Goal: Transaction & Acquisition: Purchase product/service

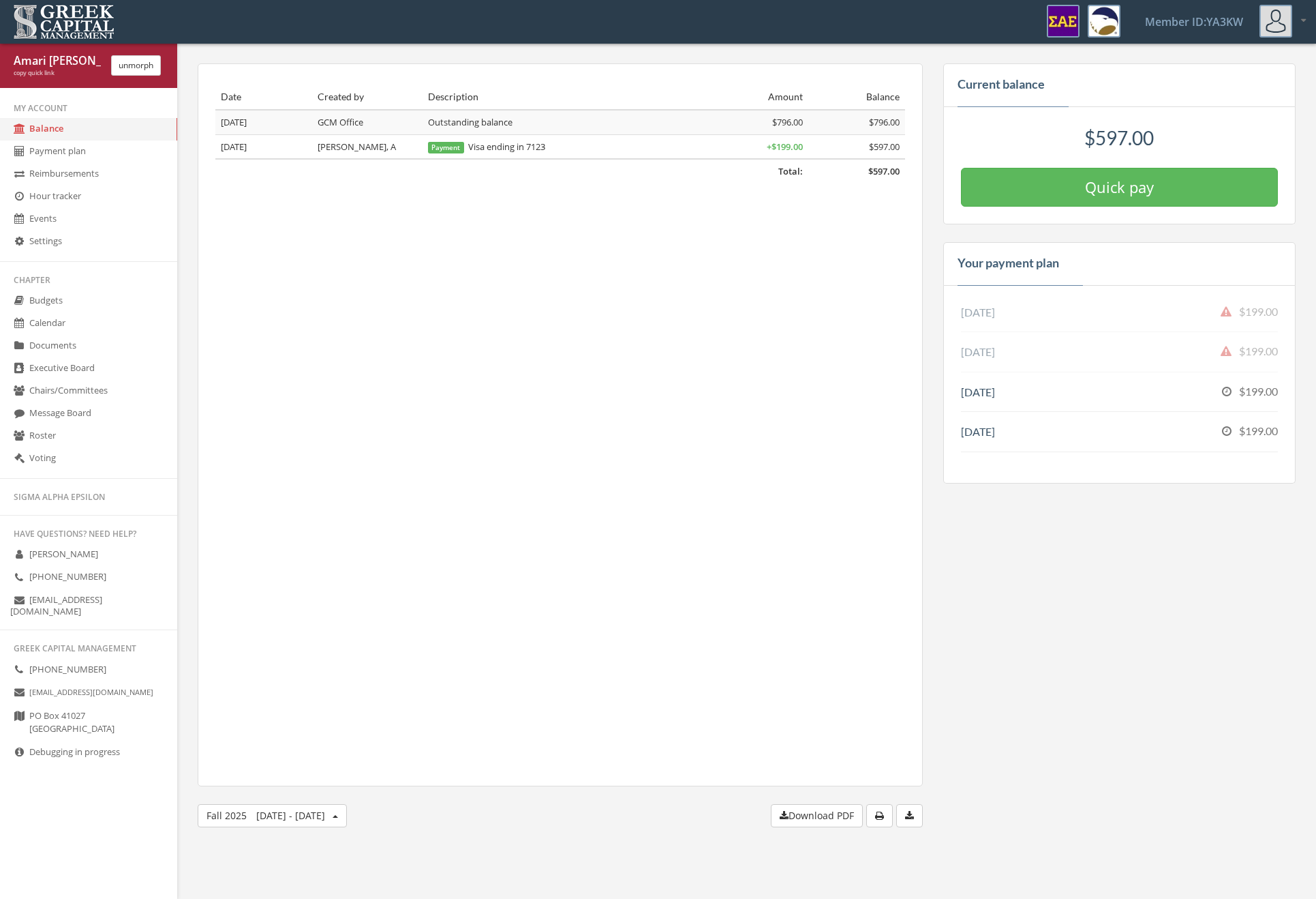
click at [1008, 187] on button "Quick pay" at bounding box center [1119, 187] width 317 height 39
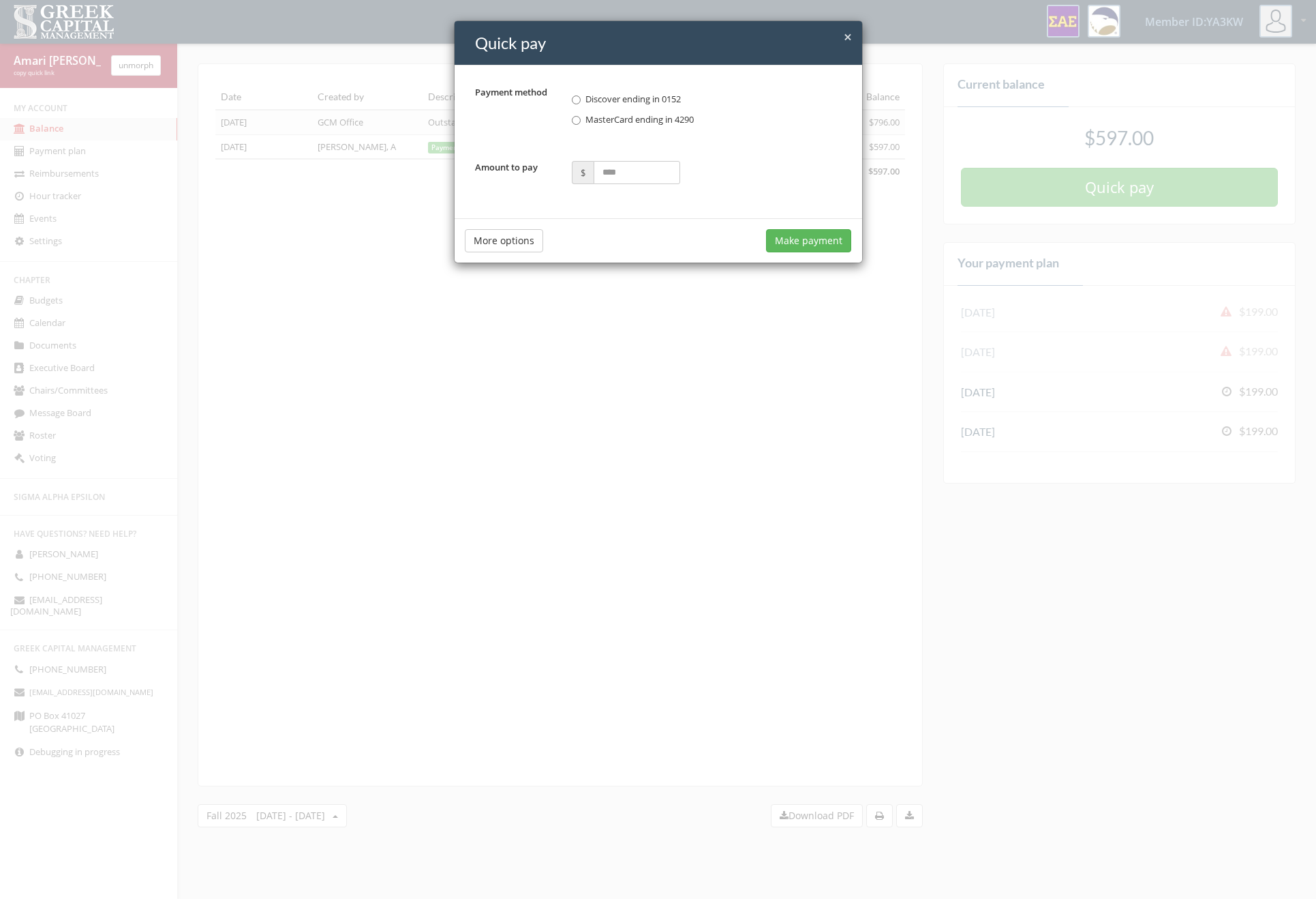
click at [630, 165] on input "Amount to pay" at bounding box center [637, 172] width 86 height 23
type input "***"
click at [505, 389] on div "× Close Quick pay Payment method Discover ending in 0152 MasterCard ending in 4…" at bounding box center [658, 449] width 1316 height 899
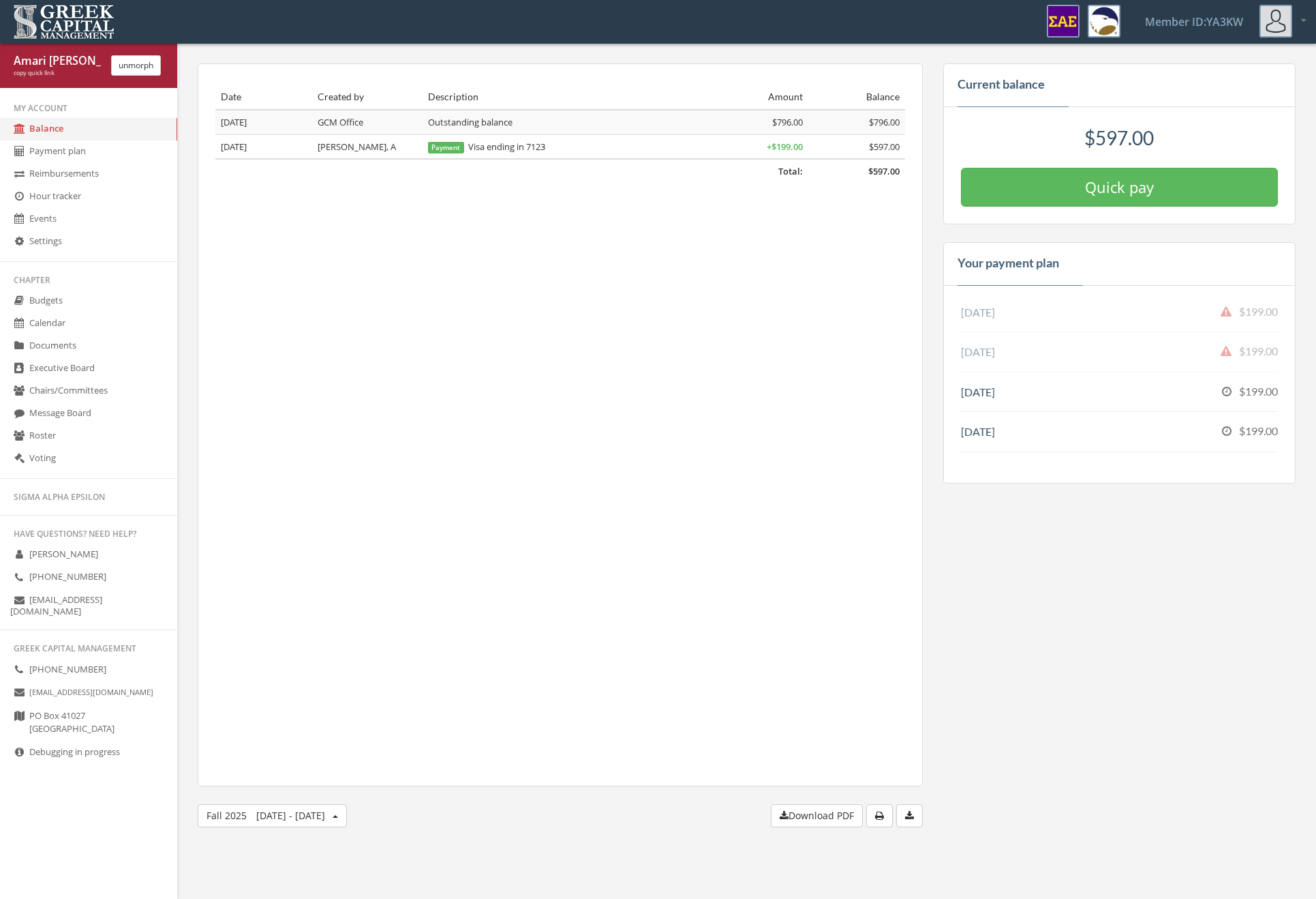
click at [1058, 193] on button "Quick pay" at bounding box center [1119, 187] width 317 height 39
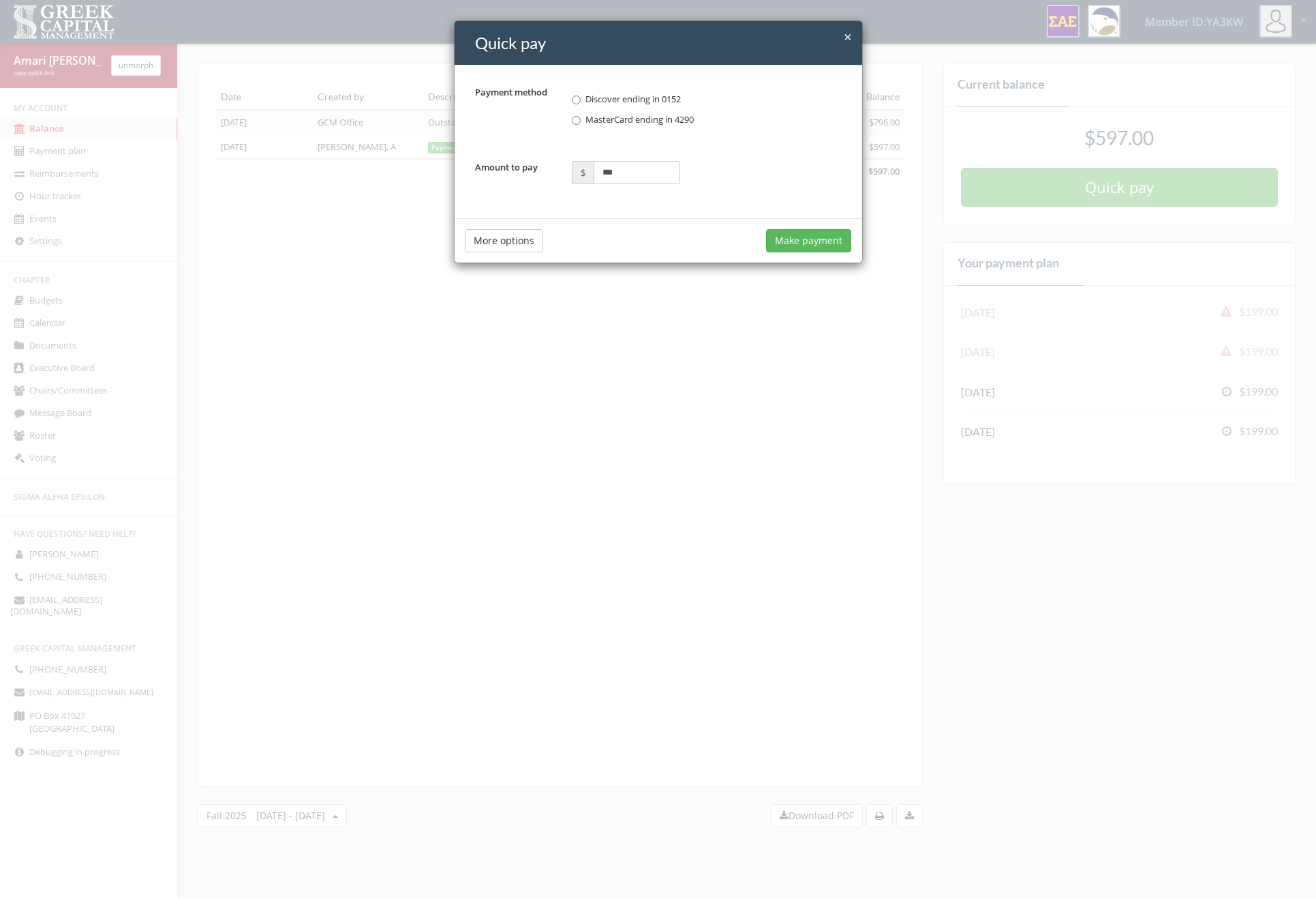
type input "***"
click at [779, 243] on button "Make payment" at bounding box center [809, 241] width 86 height 23
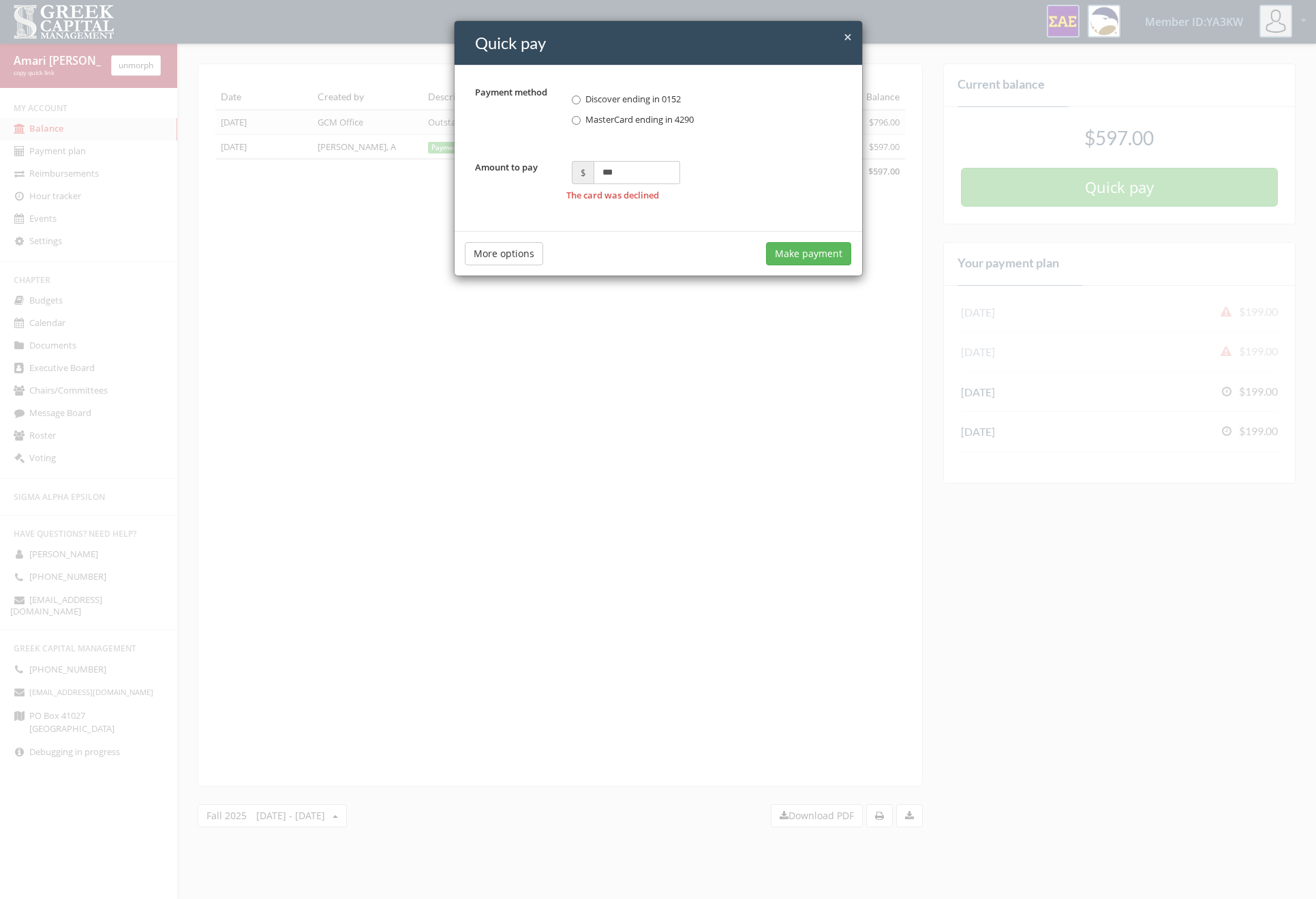
click at [649, 116] on span "MasterCard ending in 4290" at bounding box center [639, 119] width 108 height 12
click at [799, 253] on button "Make payment" at bounding box center [809, 253] width 86 height 23
click at [672, 388] on div "× Close Quick pay Payment method Discover ending in 0152 MasterCard ending in 4…" at bounding box center [658, 449] width 1316 height 899
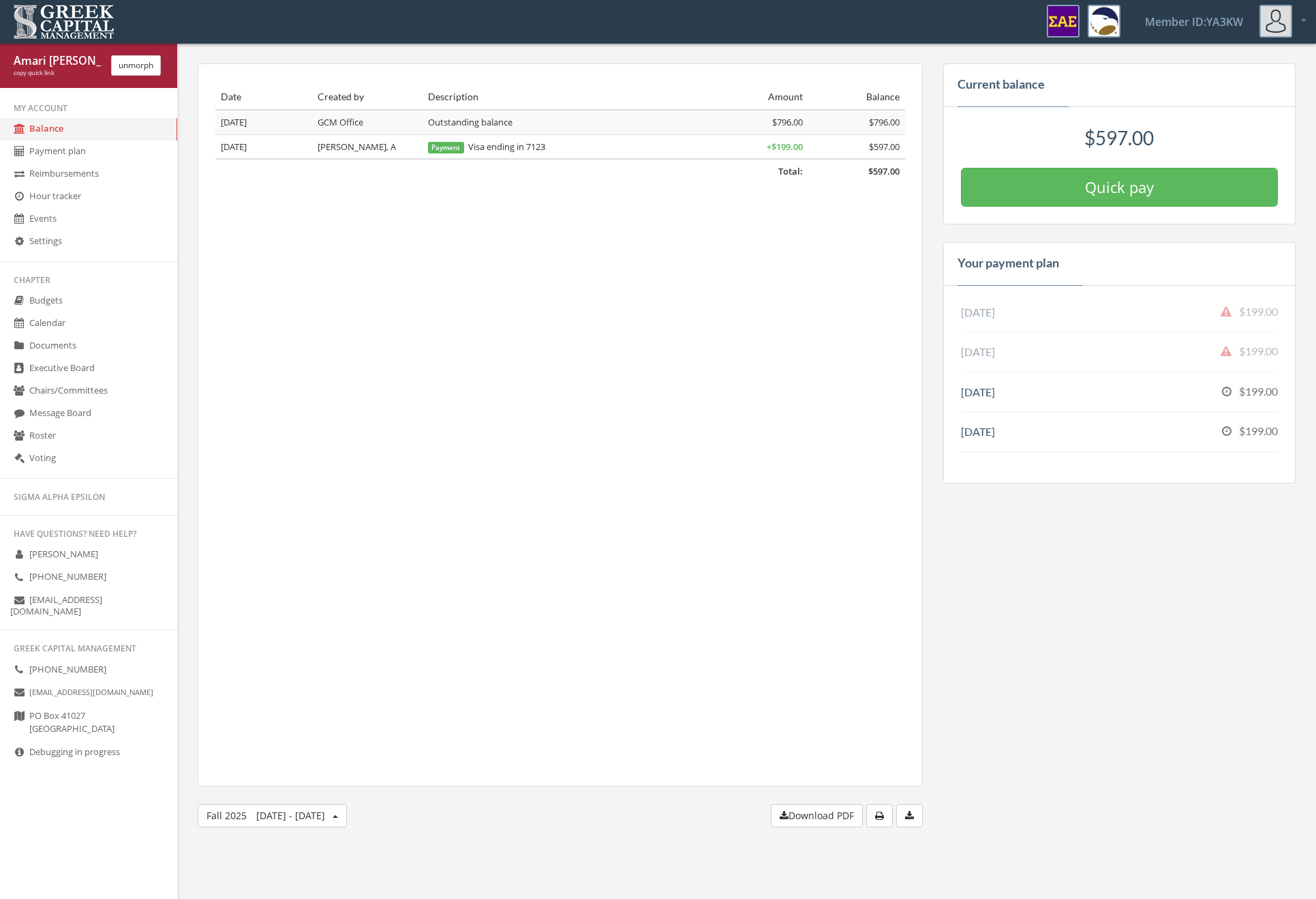
click at [148, 73] on button "unmorph" at bounding box center [136, 65] width 49 height 20
